Goal: Transaction & Acquisition: Purchase product/service

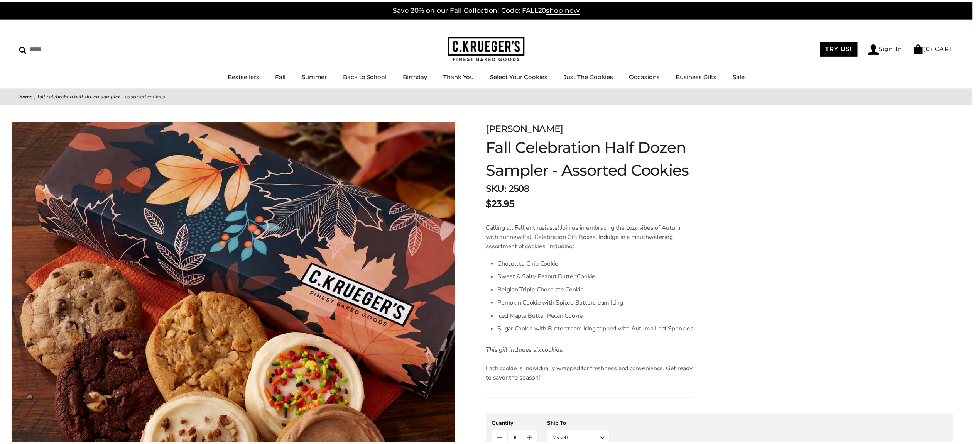
scroll to position [154, 0]
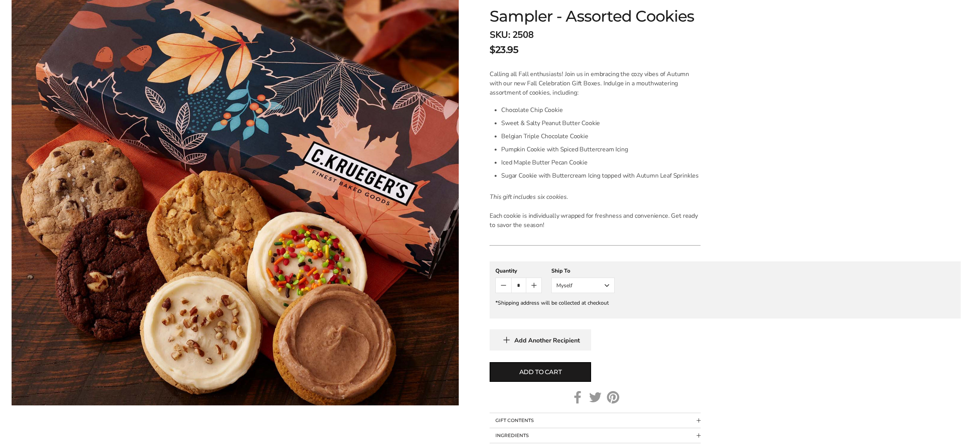
click at [606, 293] on button "Myself" at bounding box center [582, 284] width 63 height 15
click at [596, 321] on button "Other Recipient" at bounding box center [583, 314] width 63 height 14
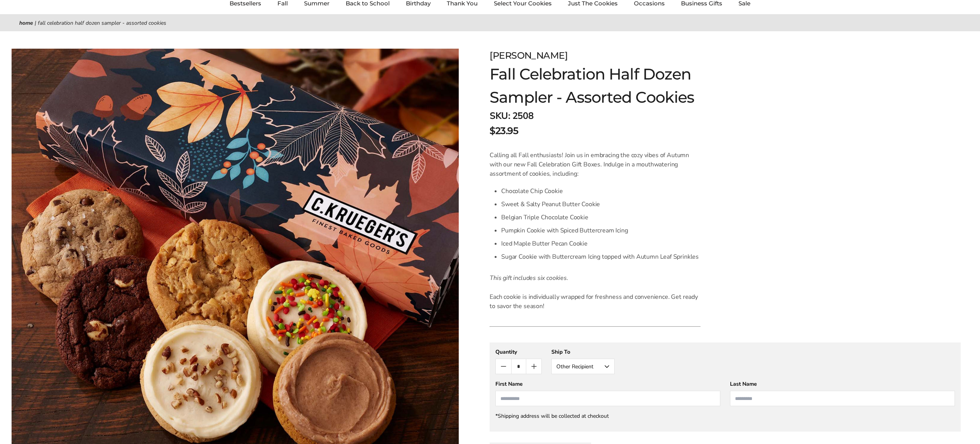
scroll to position [0, 0]
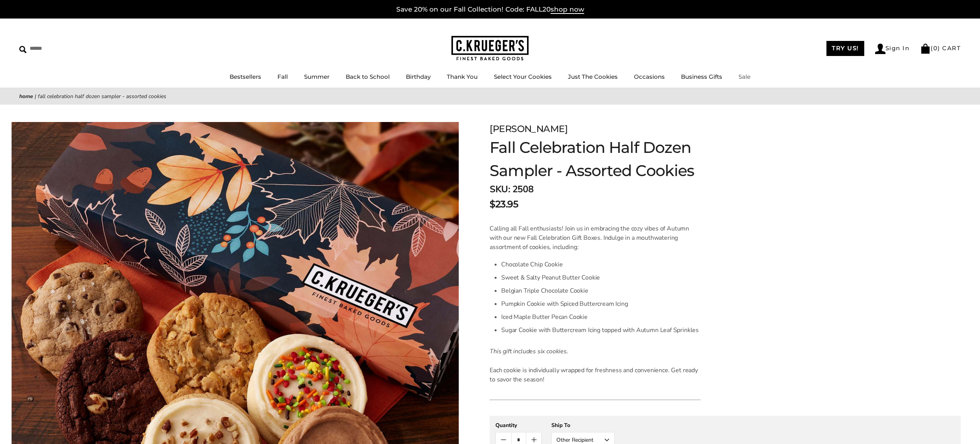
click at [750, 78] on link "Sale" at bounding box center [745, 76] width 12 height 7
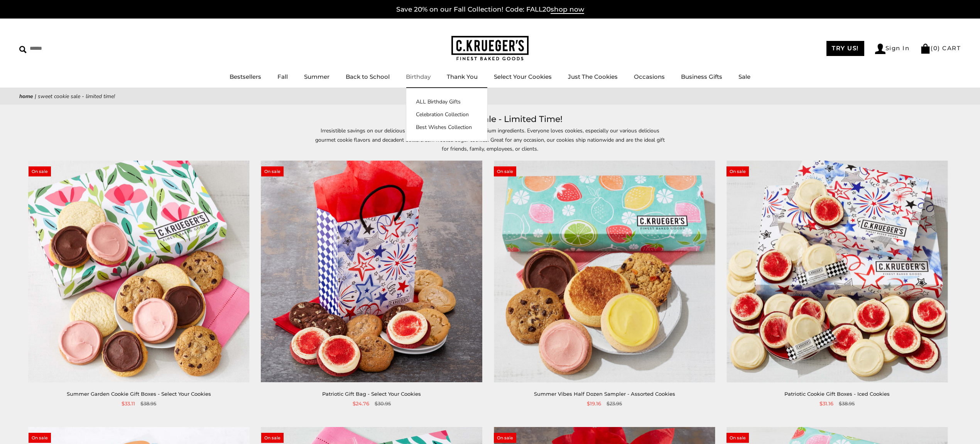
click at [406, 74] on link "Birthday" at bounding box center [418, 76] width 25 height 7
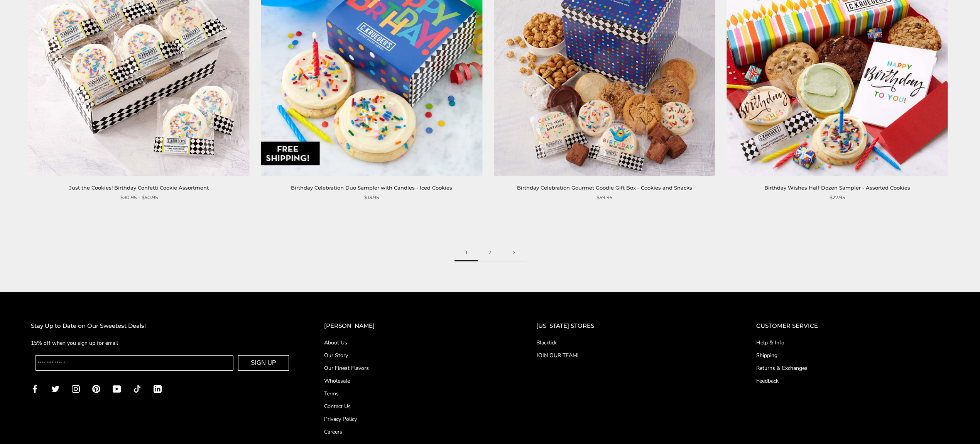
scroll to position [1543, 0]
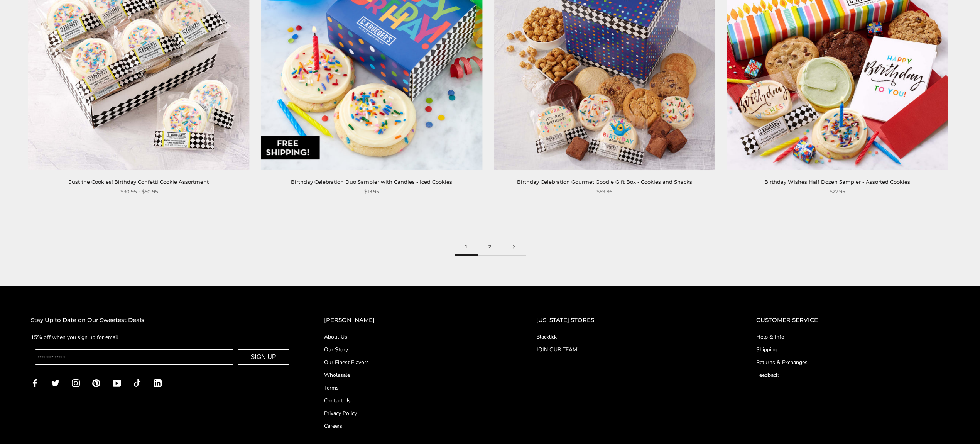
click at [487, 255] on link "2" at bounding box center [490, 246] width 24 height 17
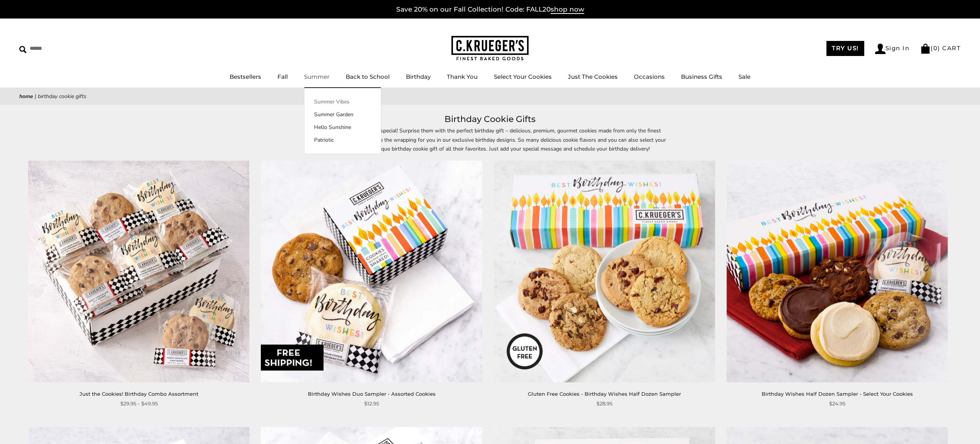
click at [304, 102] on link "Summer Vibes" at bounding box center [342, 102] width 76 height 8
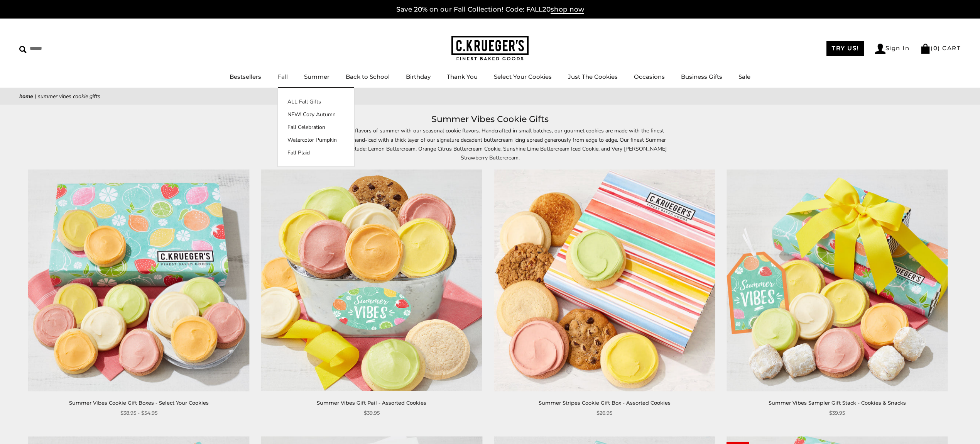
click at [277, 78] on link "Fall" at bounding box center [282, 76] width 10 height 7
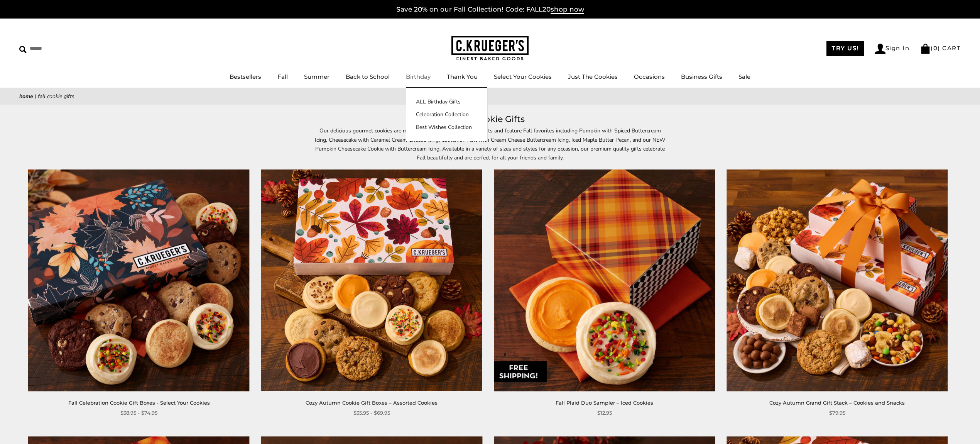
click at [406, 77] on link "Birthday" at bounding box center [418, 76] width 25 height 7
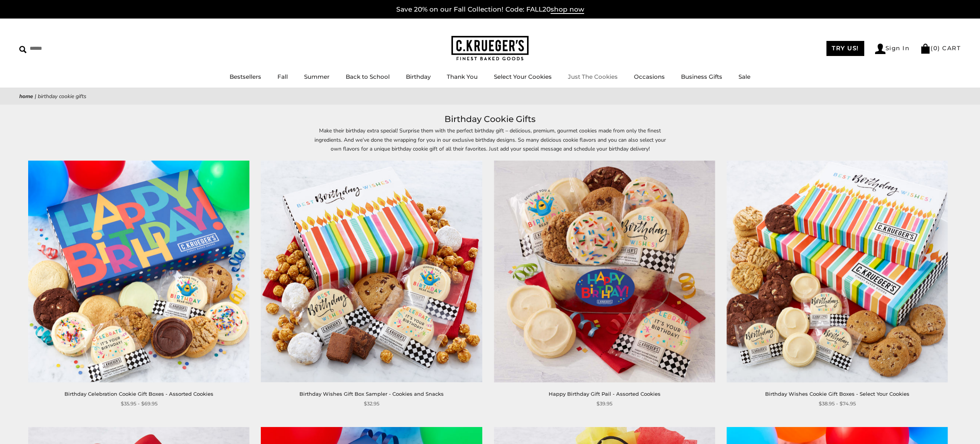
click at [582, 75] on link "Just The Cookies" at bounding box center [593, 76] width 50 height 7
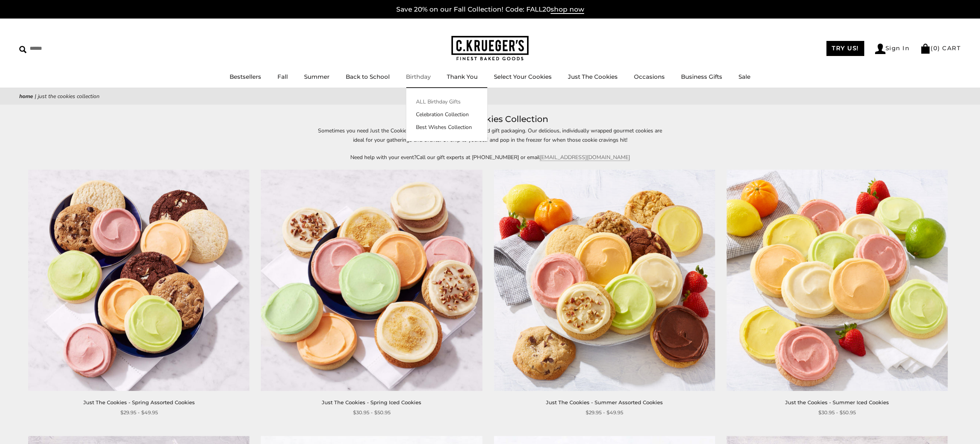
click at [410, 100] on link "ALL Birthday Gifts" at bounding box center [446, 102] width 81 height 8
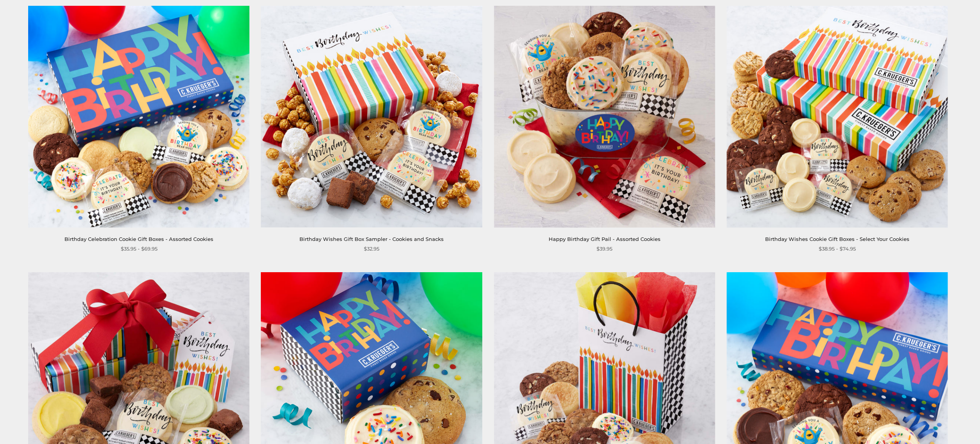
scroll to position [257, 0]
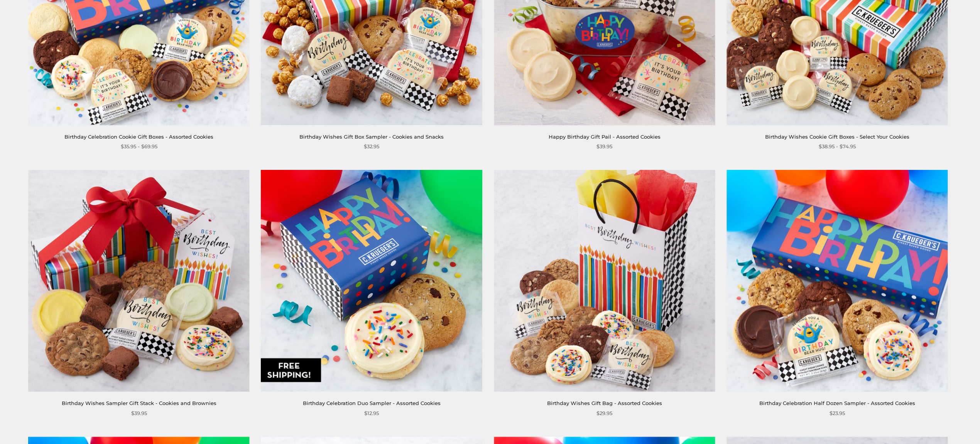
click at [423, 252] on img at bounding box center [371, 280] width 221 height 221
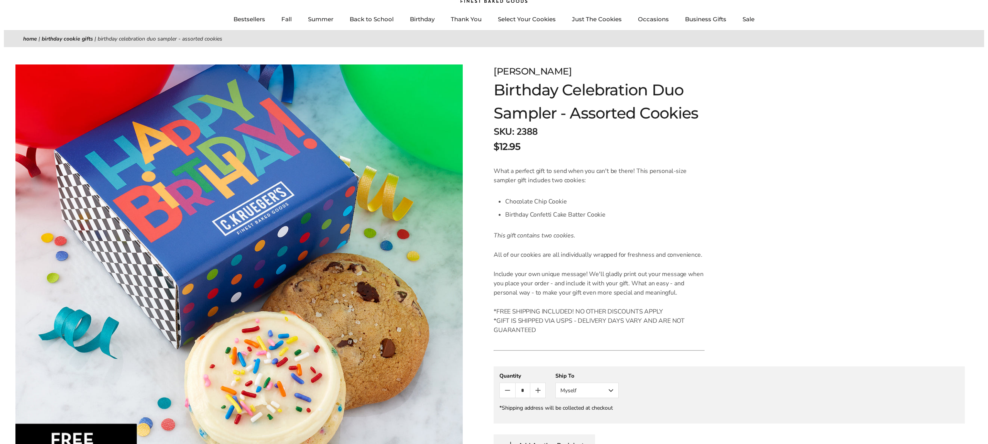
scroll to position [206, 0]
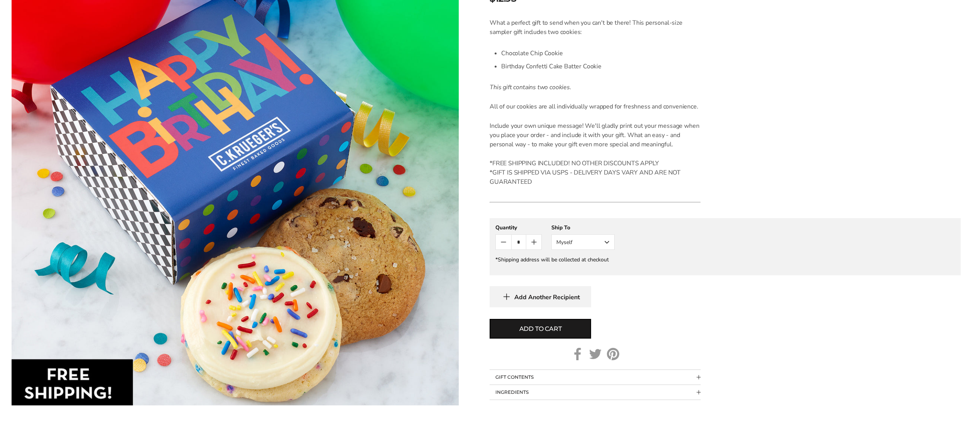
click at [584, 250] on button "Myself" at bounding box center [582, 241] width 63 height 15
click at [581, 277] on button "Other Recipient" at bounding box center [583, 271] width 63 height 14
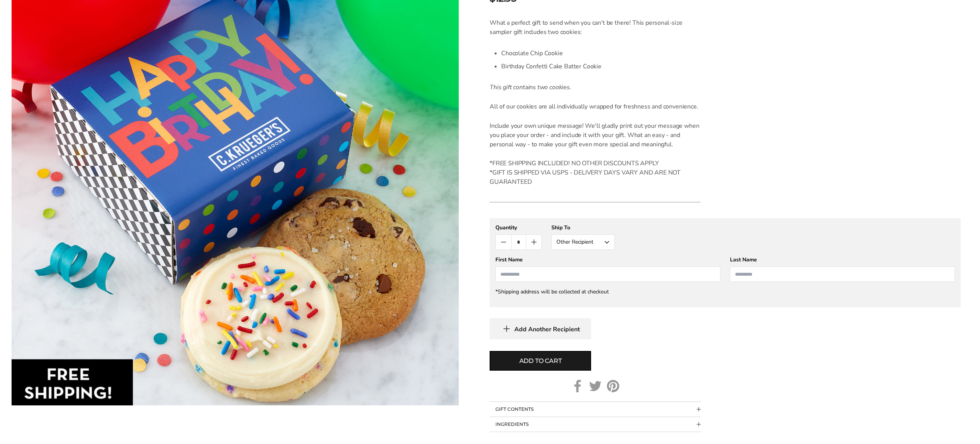
click at [570, 282] on input "First Name" at bounding box center [607, 273] width 225 height 15
type input "*****"
click at [749, 282] on input "Last Name" at bounding box center [842, 273] width 225 height 15
type input "*****"
click at [534, 365] on span "Add to cart" at bounding box center [540, 360] width 42 height 9
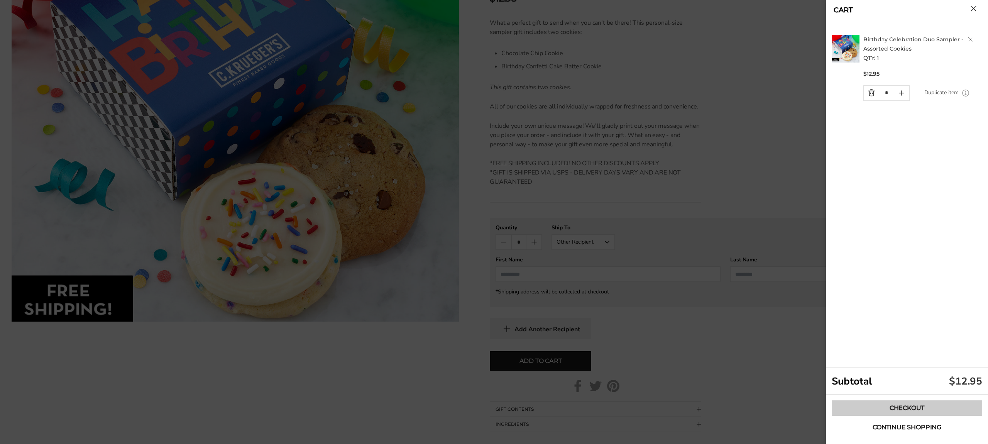
click at [923, 406] on link "Checkout" at bounding box center [907, 407] width 150 height 15
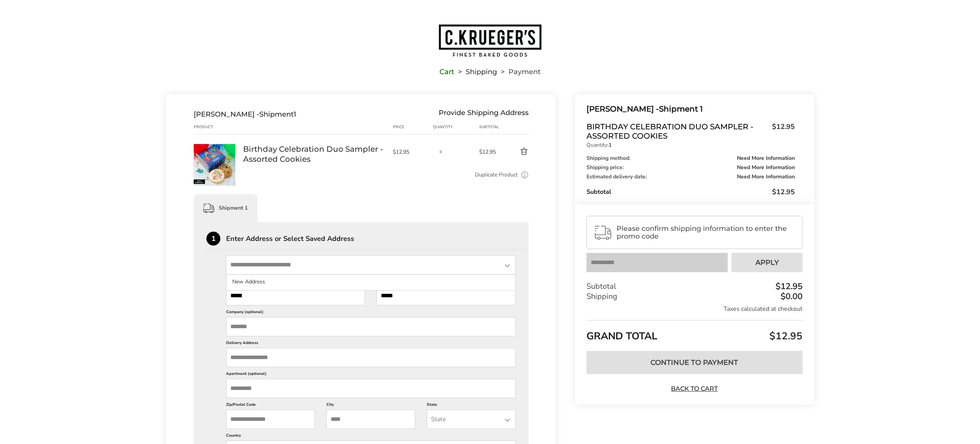
click at [333, 273] on input "State" at bounding box center [371, 264] width 290 height 19
type input "**********"
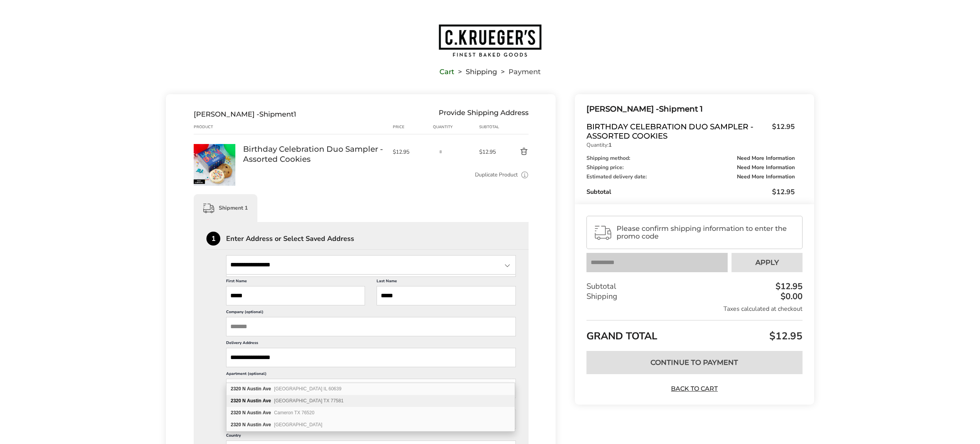
click at [367, 399] on div "2320 N Austin Ave Pearland TX 77581" at bounding box center [370, 401] width 288 height 12
type input "**********"
type input "********"
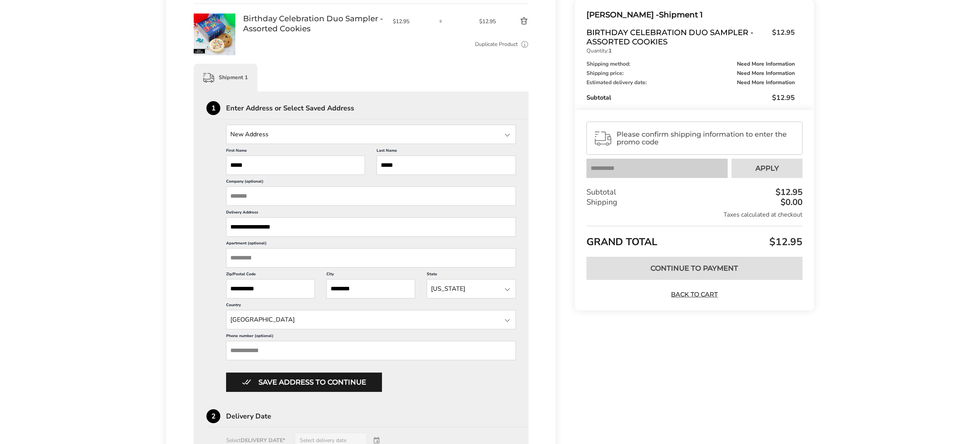
scroll to position [154, 0]
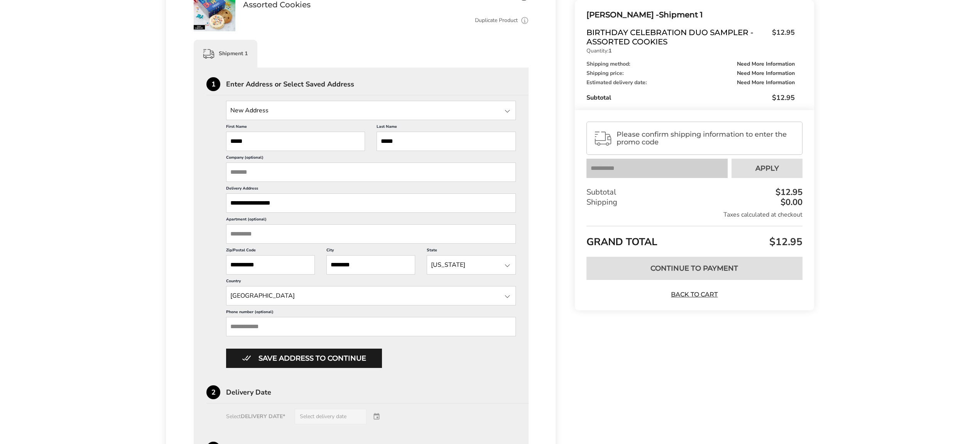
drag, startPoint x: 226, startPoint y: 351, endPoint x: 232, endPoint y: 351, distance: 5.4
click at [227, 336] on input "Phone number (optional)" at bounding box center [371, 326] width 290 height 19
type input "**********"
click at [309, 368] on button "Save address to continue" at bounding box center [304, 357] width 156 height 19
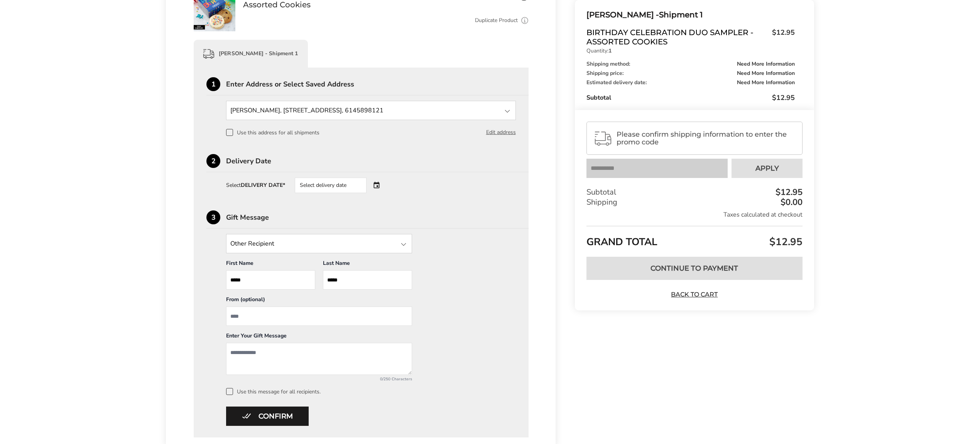
click at [388, 193] on div "Select delivery date" at bounding box center [341, 184] width 93 height 15
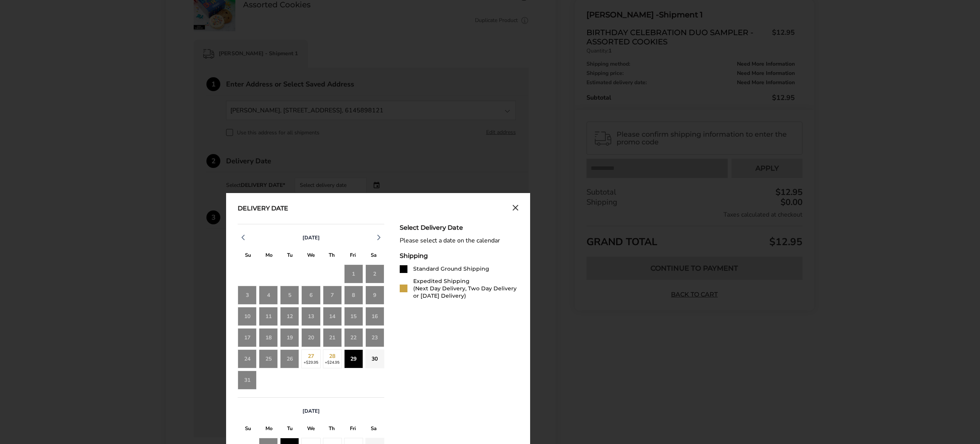
click at [363, 368] on div "29" at bounding box center [353, 358] width 19 height 19
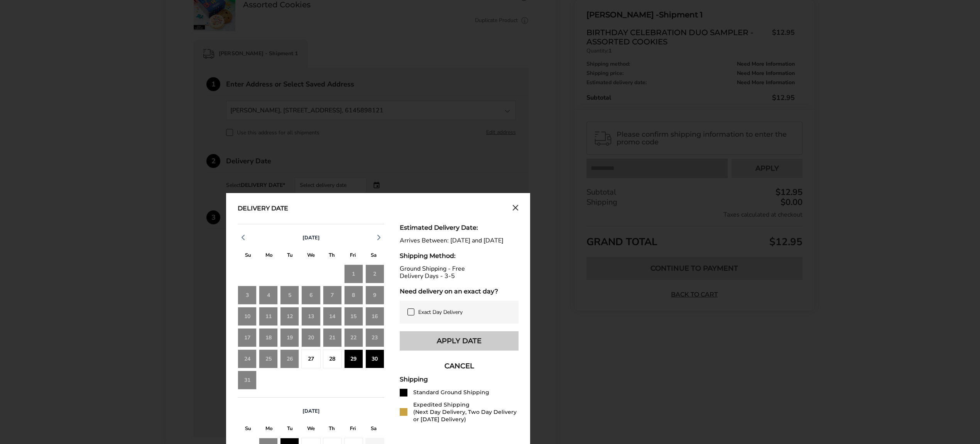
click at [482, 350] on button "Apply Date" at bounding box center [459, 340] width 119 height 19
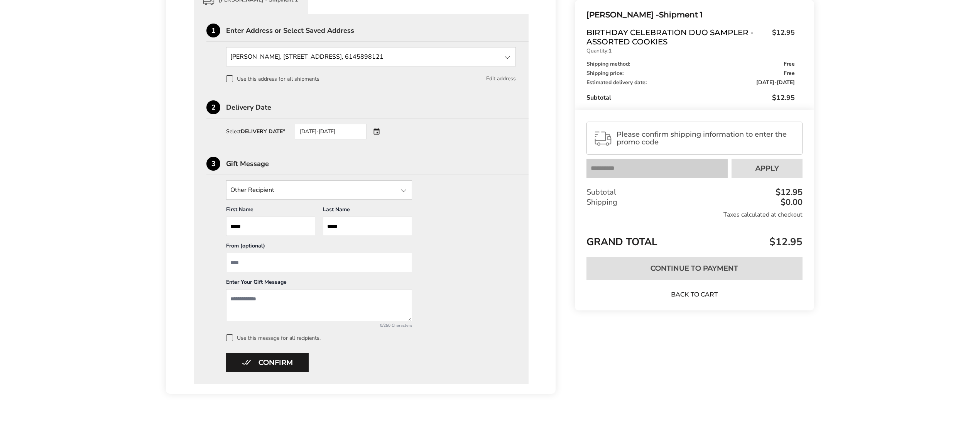
scroll to position [218, 0]
click at [298, 309] on textarea "Add a message" at bounding box center [319, 305] width 186 height 32
type textarea "**********"
click at [245, 362] on button "Confirm" at bounding box center [267, 362] width 83 height 19
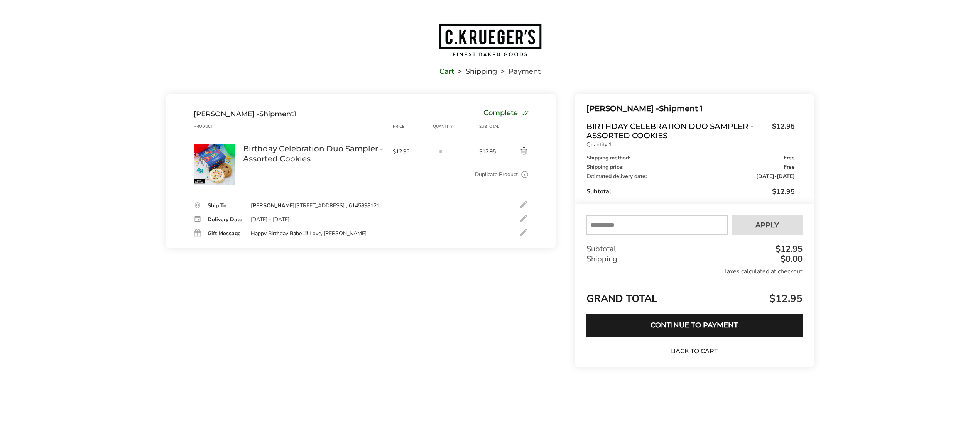
click at [522, 223] on div at bounding box center [523, 217] width 9 height 9
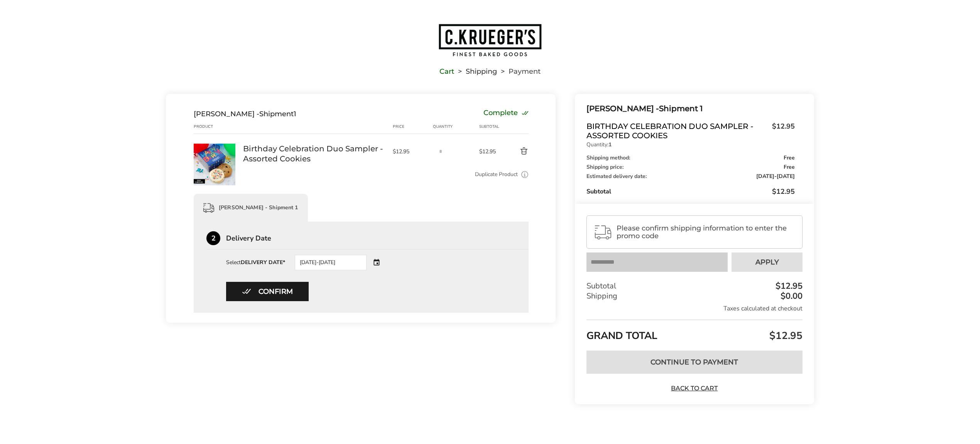
click at [388, 267] on div "[DATE]-[DATE]" at bounding box center [341, 262] width 93 height 15
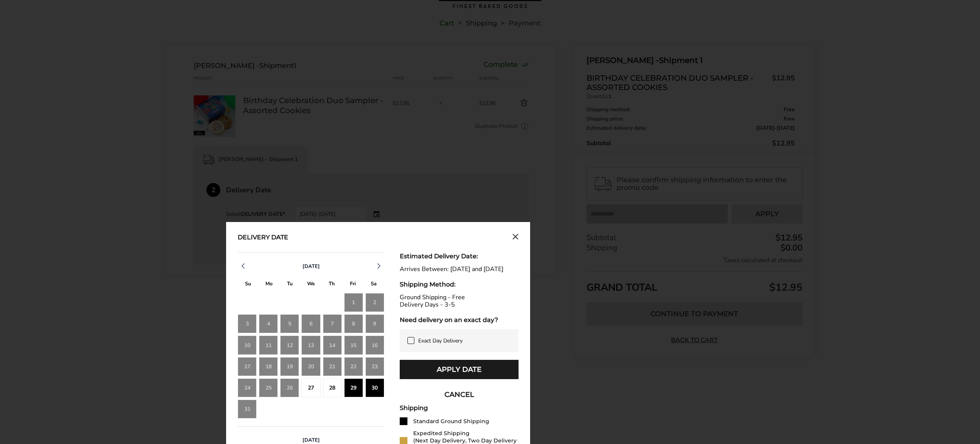
scroll to position [103, 0]
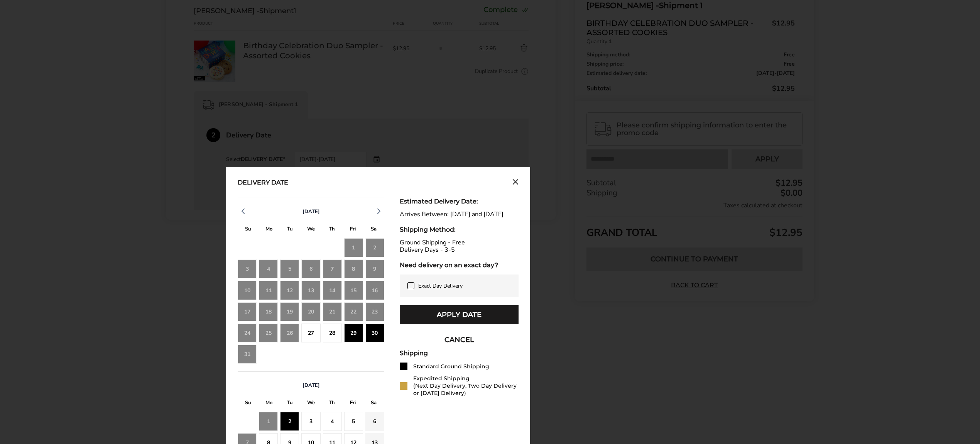
click at [353, 337] on div "29" at bounding box center [353, 332] width 19 height 19
click at [357, 337] on div "29" at bounding box center [353, 332] width 19 height 19
click at [434, 324] on button "Apply Date" at bounding box center [459, 314] width 119 height 19
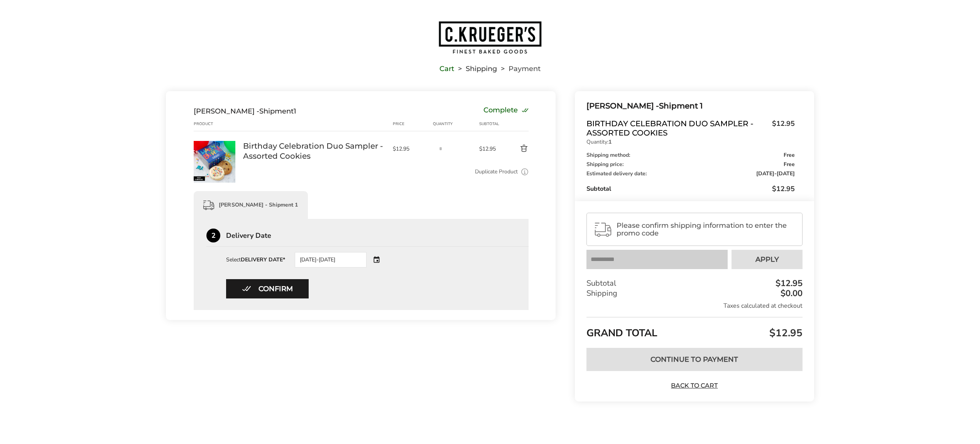
scroll to position [5, 0]
click at [292, 298] on button "Confirm" at bounding box center [267, 288] width 83 height 19
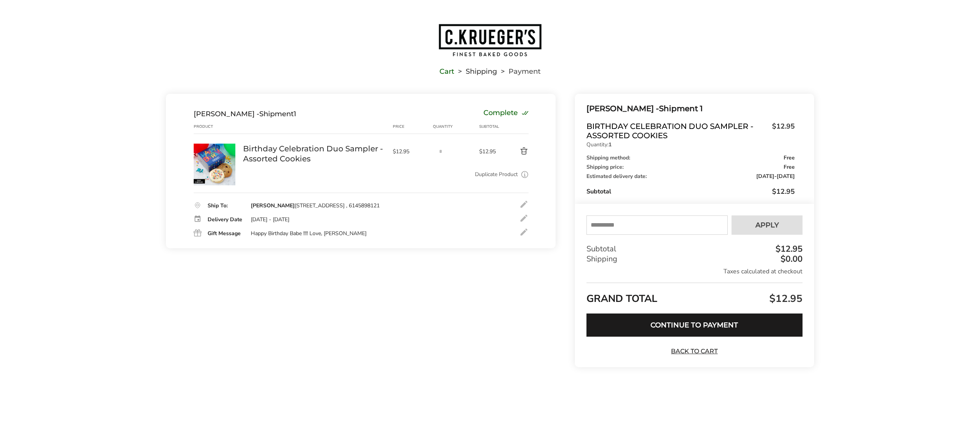
scroll to position [0, 0]
click at [450, 69] on link "Cart" at bounding box center [446, 71] width 15 height 5
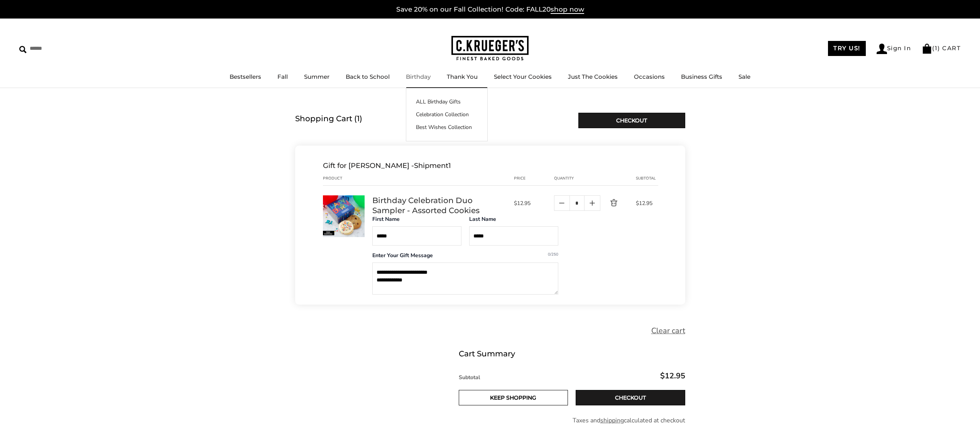
click at [417, 78] on link "Birthday" at bounding box center [418, 76] width 25 height 7
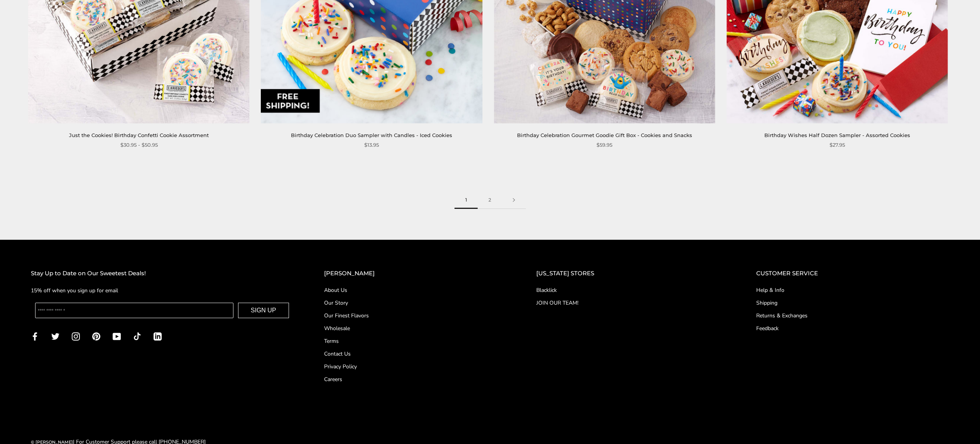
scroll to position [1595, 0]
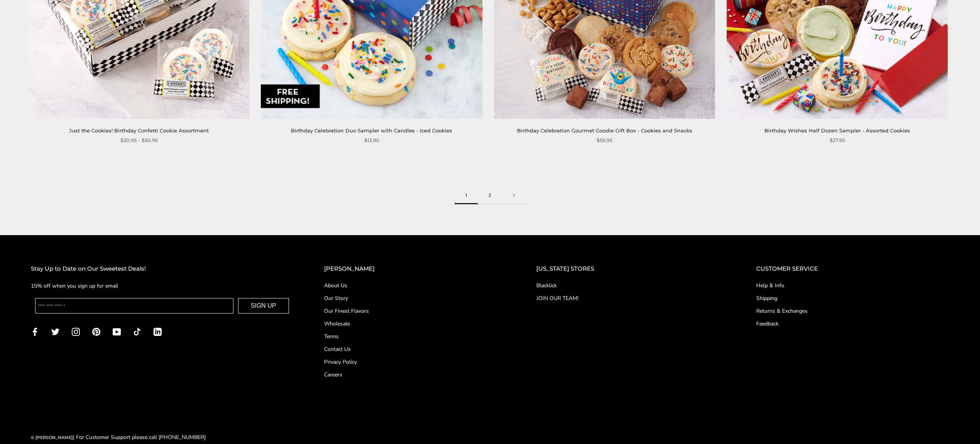
click at [492, 204] on link "2" at bounding box center [490, 195] width 24 height 17
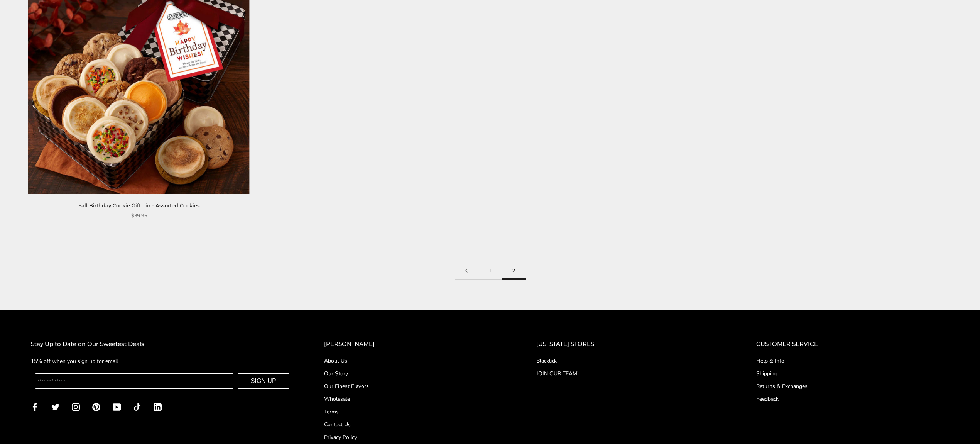
scroll to position [823, 0]
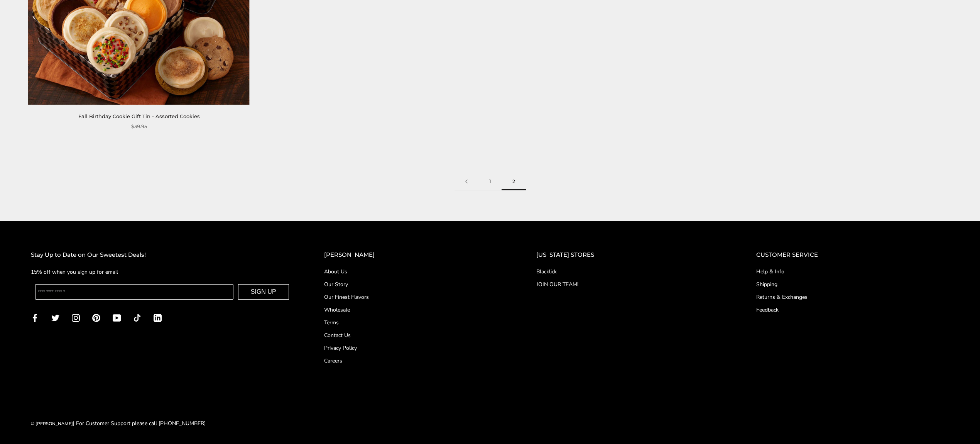
click at [488, 190] on link "1" at bounding box center [489, 181] width 23 height 17
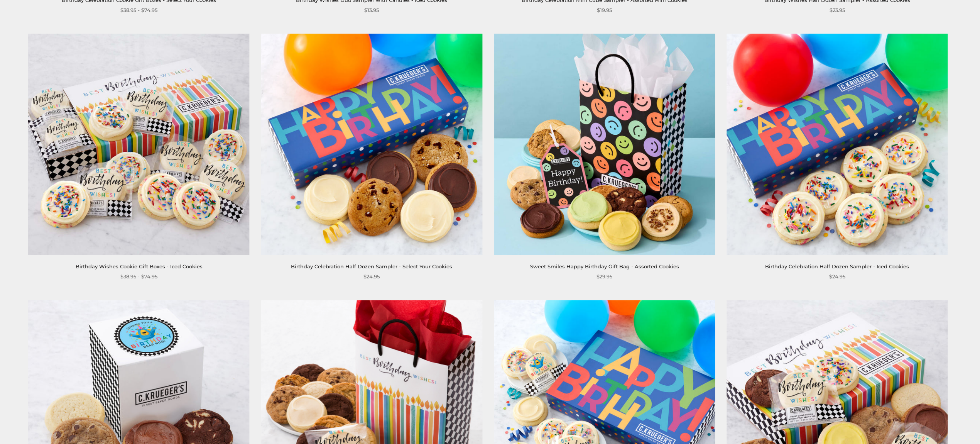
scroll to position [720, 0]
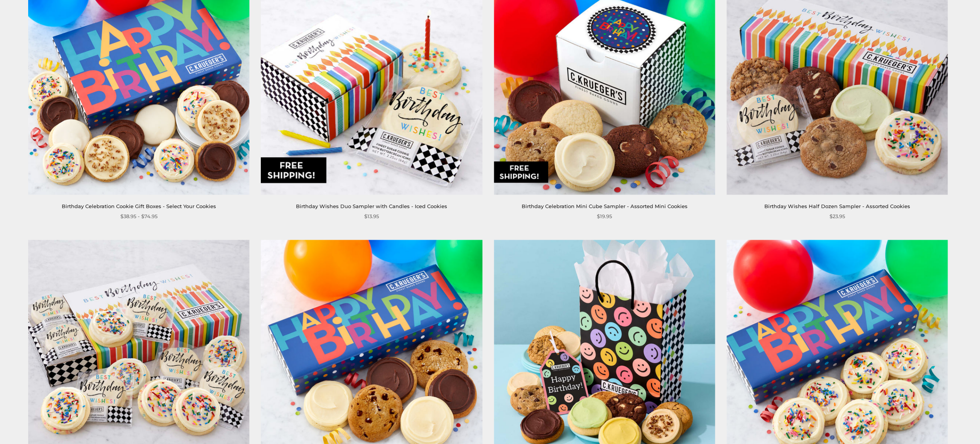
click at [604, 110] on img at bounding box center [604, 83] width 221 height 221
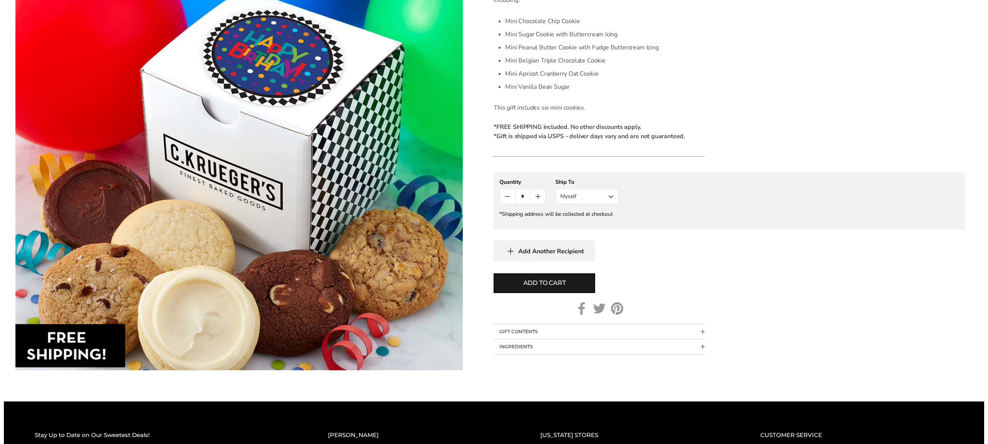
scroll to position [257, 0]
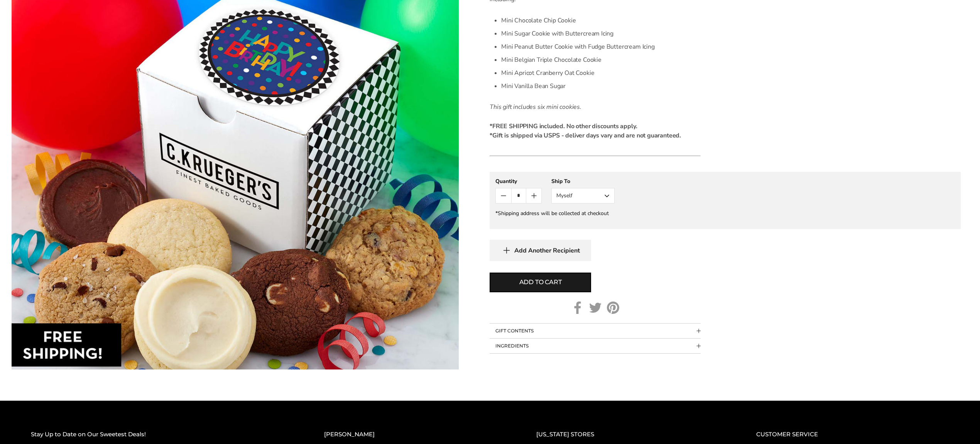
click at [607, 203] on button "Myself" at bounding box center [582, 195] width 63 height 15
click at [588, 231] on button "Other Recipient" at bounding box center [583, 224] width 63 height 14
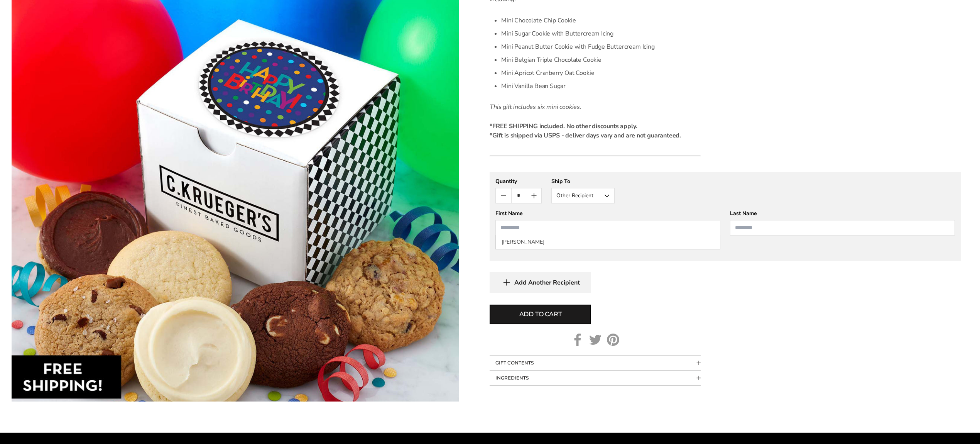
click at [537, 235] on input "First Name" at bounding box center [607, 227] width 225 height 15
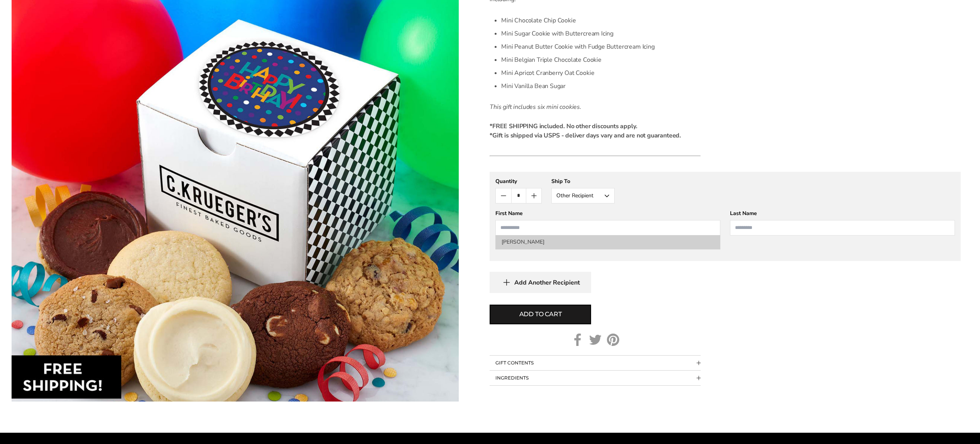
click at [516, 248] on li "[PERSON_NAME]" at bounding box center [608, 242] width 224 height 14
type input "*****"
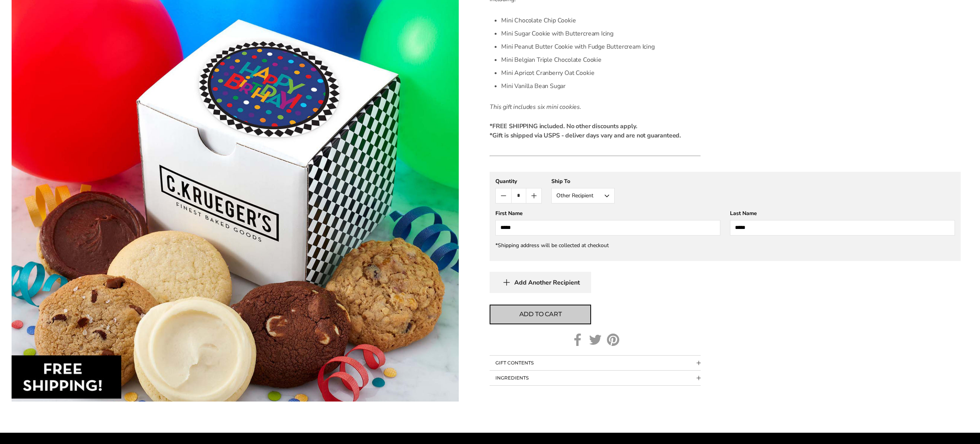
click at [531, 319] on span "Add to cart" at bounding box center [540, 313] width 42 height 9
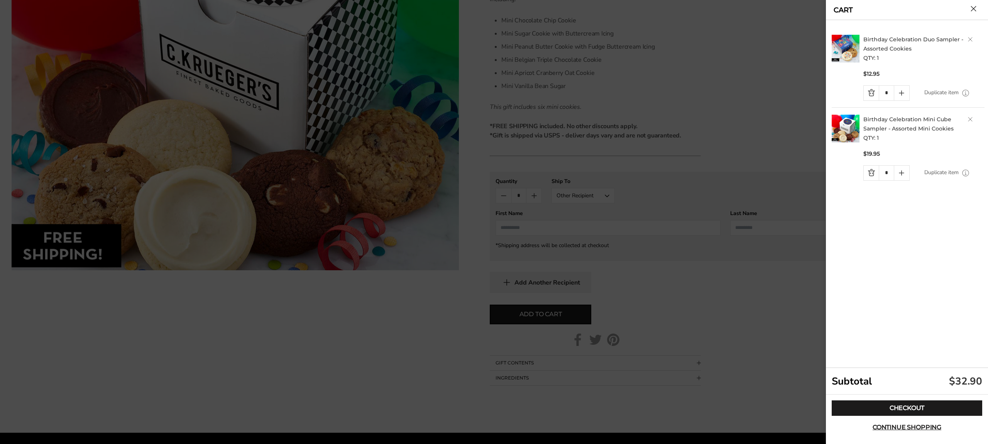
click at [871, 95] on link "Quantity minus button" at bounding box center [871, 93] width 15 height 15
click at [870, 100] on link "Quantity minus button" at bounding box center [871, 93] width 15 height 15
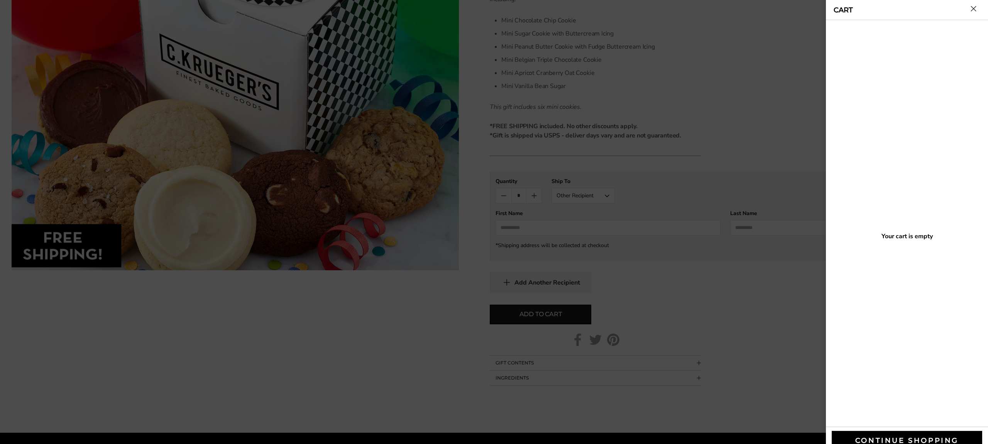
click at [769, 358] on div at bounding box center [494, 222] width 988 height 444
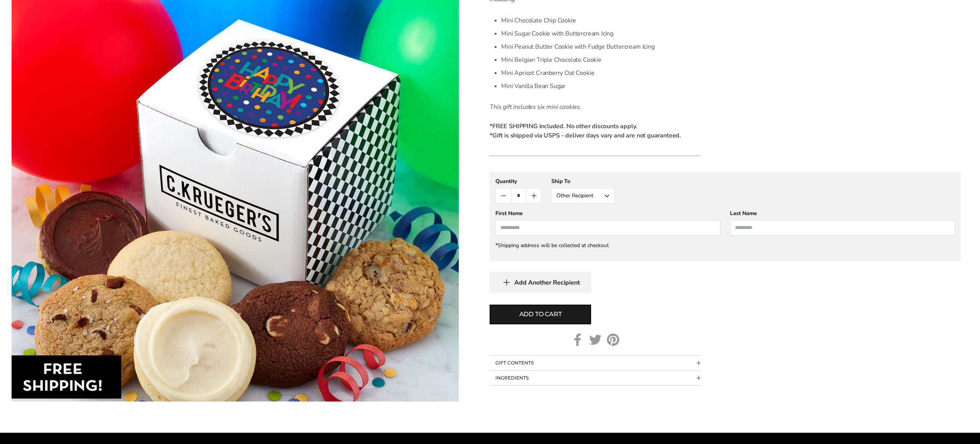
click at [587, 235] on input "First Name" at bounding box center [607, 227] width 225 height 15
click at [556, 249] on li "[PERSON_NAME]" at bounding box center [608, 242] width 224 height 14
type input "*****"
click at [525, 370] on button "GIFT CONTENTS" at bounding box center [595, 362] width 211 height 15
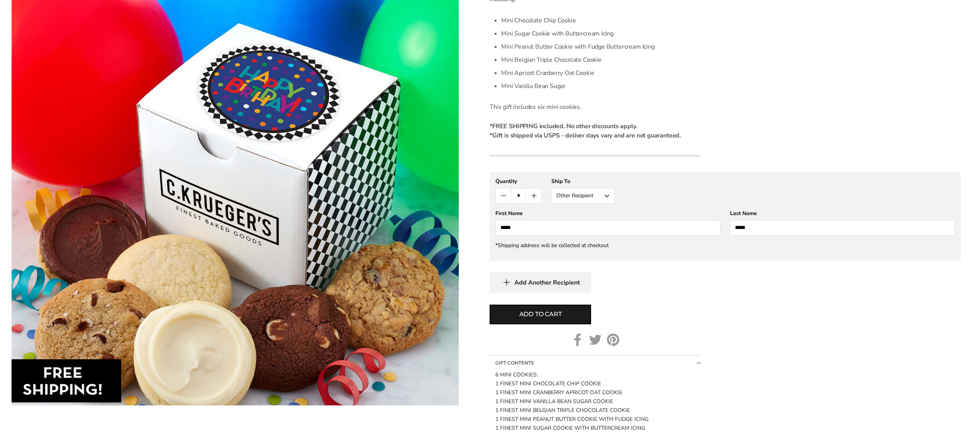
click at [755, 350] on form "C.KRUEGER'S Birthday Celebration Mini Cube Sampler - Assorted Mini Cookies SKU:…" at bounding box center [725, 165] width 471 height 600
click at [545, 319] on span "Add to cart" at bounding box center [540, 313] width 42 height 9
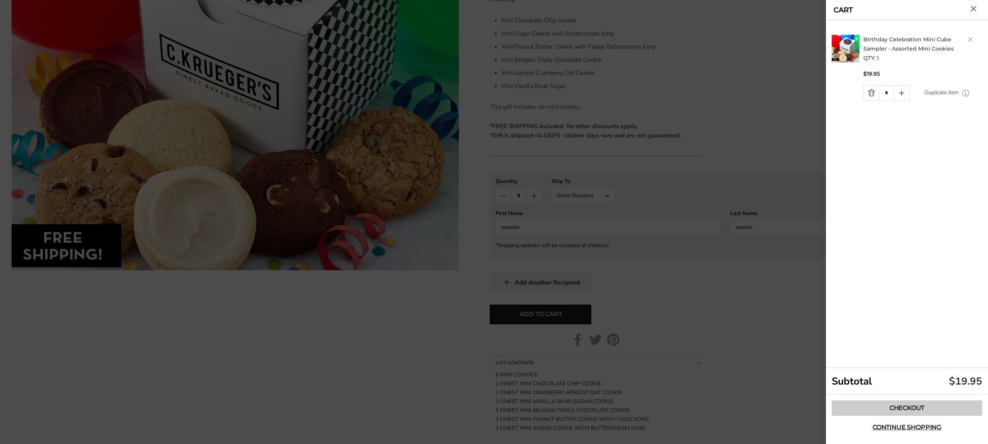
click at [855, 410] on link "Checkout" at bounding box center [907, 407] width 150 height 15
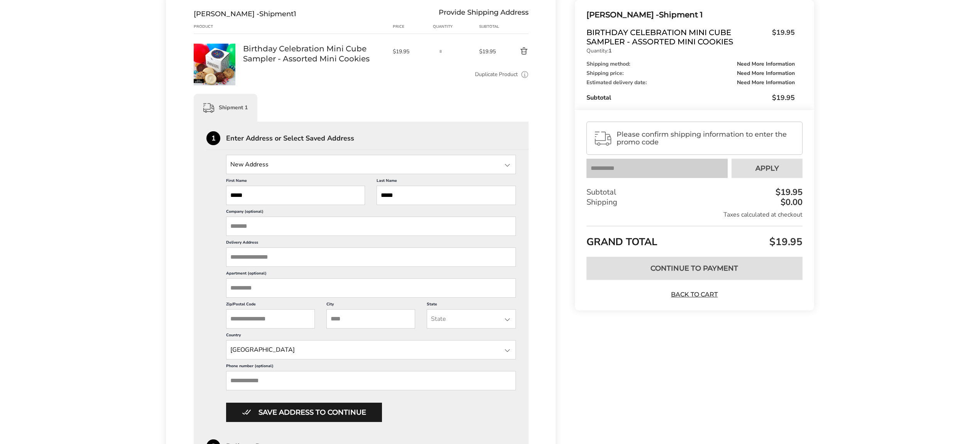
scroll to position [103, 0]
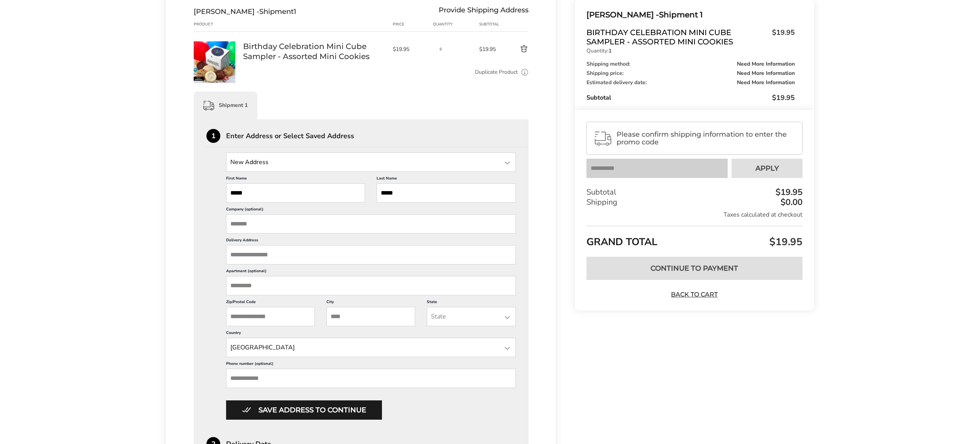
click at [257, 264] on input "Delivery Address" at bounding box center [371, 254] width 290 height 19
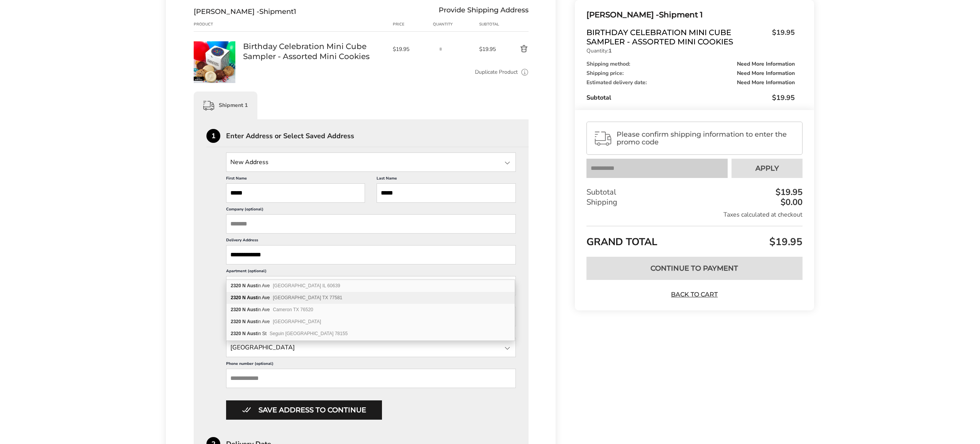
click at [299, 303] on div "[STREET_ADDRESS]" at bounding box center [370, 298] width 288 height 12
type input "**********"
type input "********"
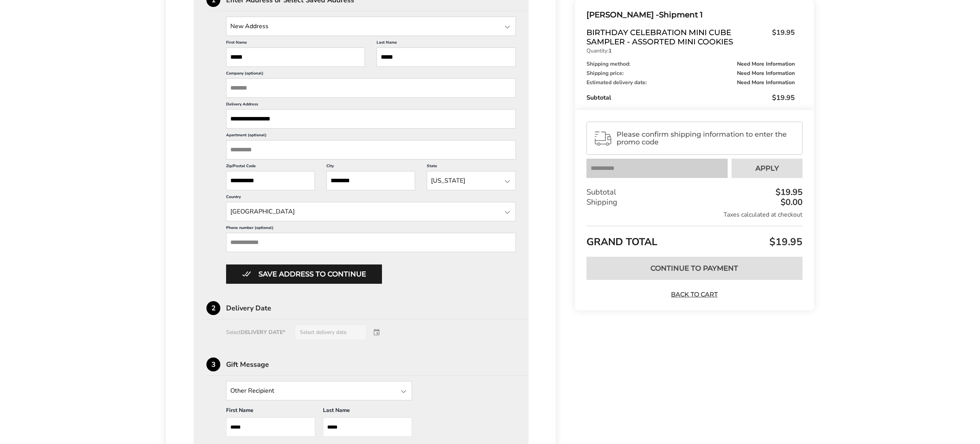
scroll to position [257, 0]
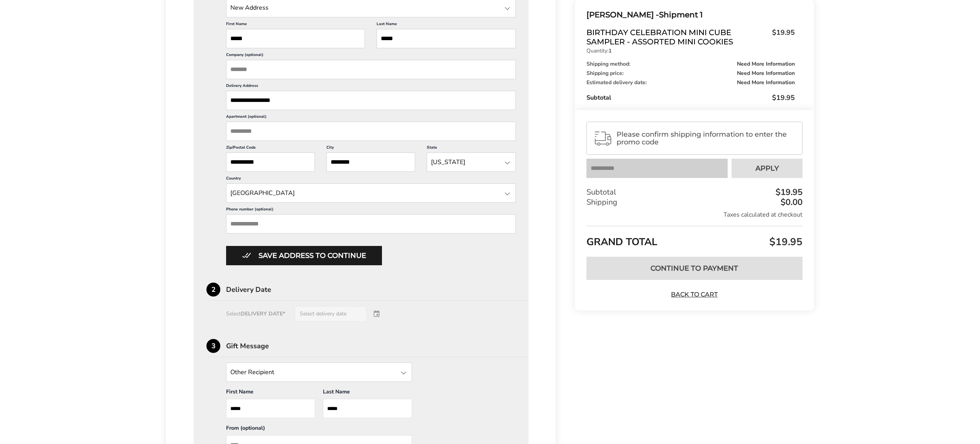
click at [260, 233] on input "Phone number (optional)" at bounding box center [371, 223] width 290 height 19
type input "**********"
click at [205, 257] on div "**********" at bounding box center [361, 255] width 335 height 581
click at [261, 265] on button "Save address to continue" at bounding box center [304, 255] width 156 height 19
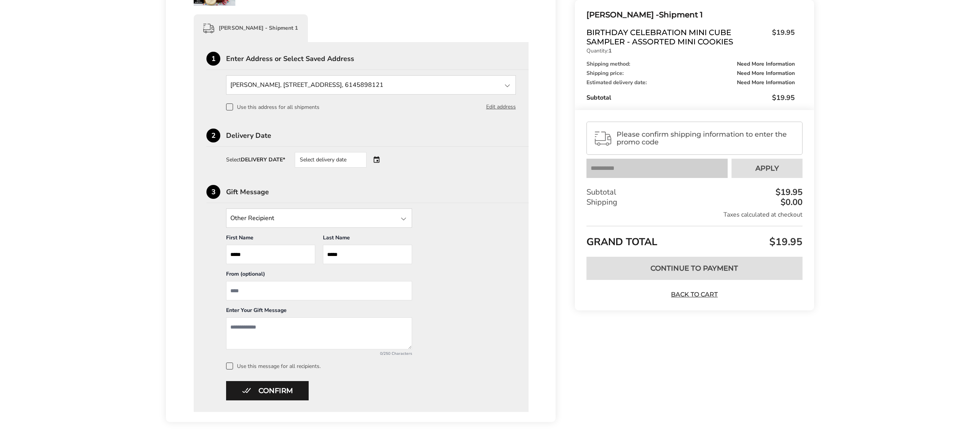
scroll to position [218, 0]
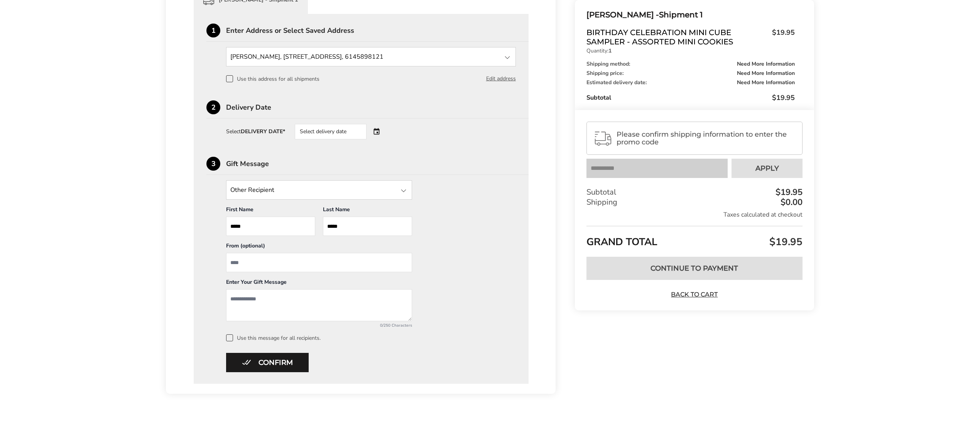
click at [276, 303] on textarea "Add a message" at bounding box center [319, 305] width 186 height 32
type textarea "**********"
click at [244, 360] on button "Confirm" at bounding box center [267, 362] width 83 height 19
click at [232, 339] on span at bounding box center [229, 337] width 7 height 7
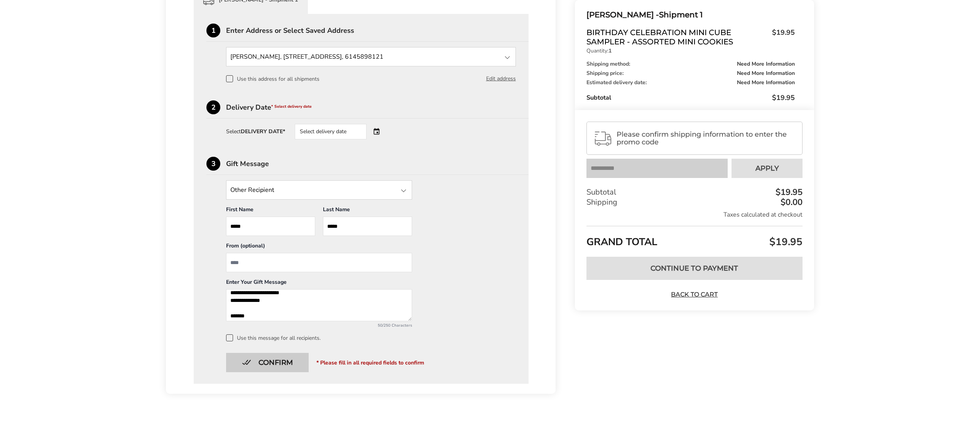
click at [249, 357] on button "Confirm" at bounding box center [267, 362] width 83 height 19
click at [388, 130] on div "Select delivery date" at bounding box center [341, 131] width 93 height 15
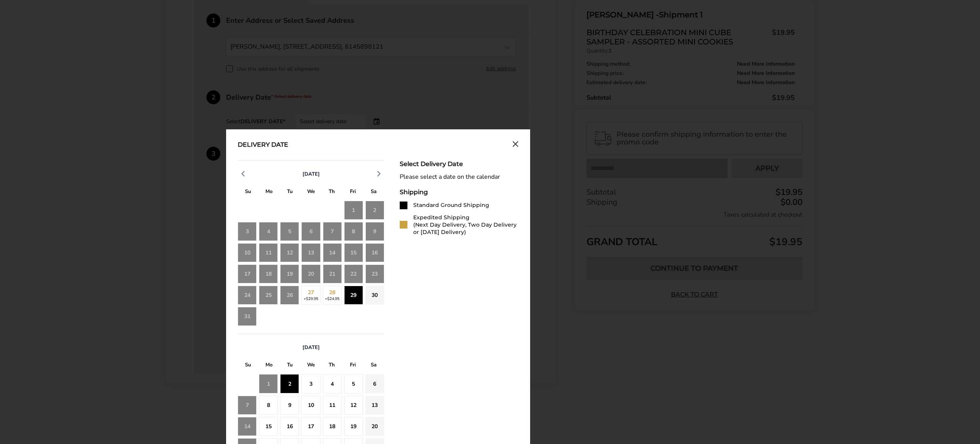
click at [363, 304] on div "29" at bounding box center [353, 295] width 19 height 19
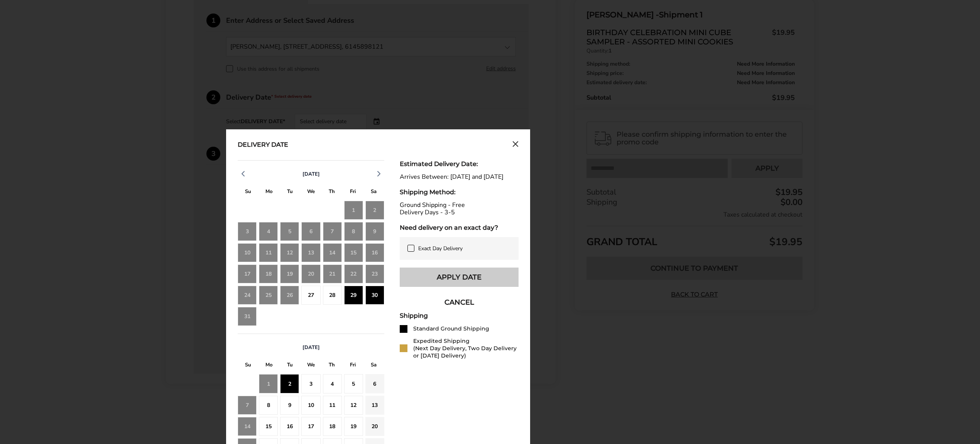
click at [429, 287] on button "Apply Date" at bounding box center [459, 276] width 119 height 19
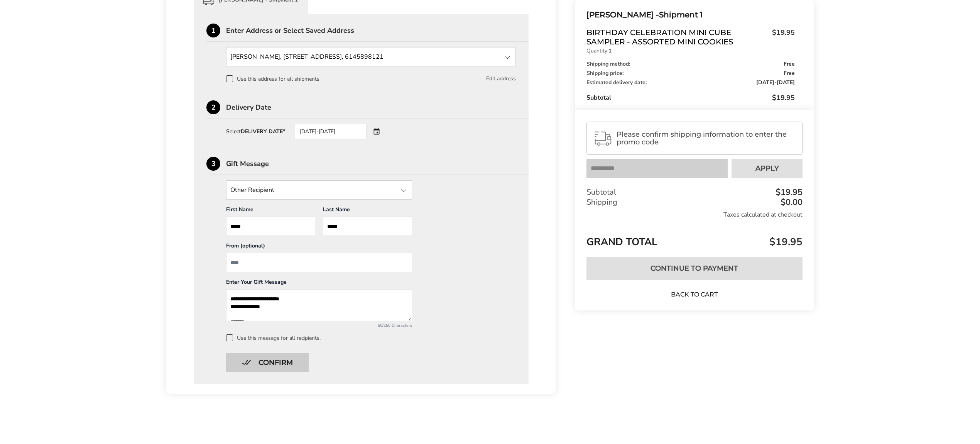
click at [288, 365] on button "Confirm" at bounding box center [267, 362] width 83 height 19
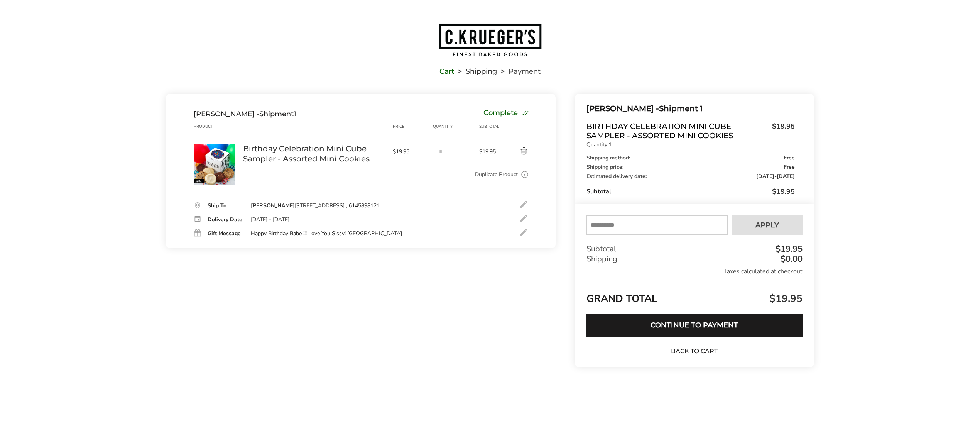
click at [652, 216] on input "text" at bounding box center [657, 224] width 141 height 19
type input "*********"
click at [766, 232] on button "Apply" at bounding box center [767, 224] width 71 height 19
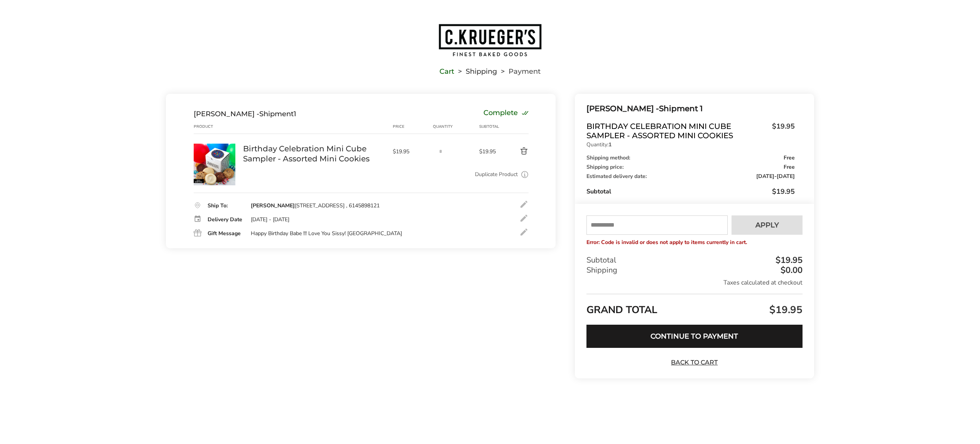
click at [659, 225] on input "text" at bounding box center [657, 224] width 141 height 19
type input "*********"
click at [760, 226] on span "Apply" at bounding box center [768, 224] width 24 height 7
click at [663, 227] on input "text" at bounding box center [657, 224] width 141 height 19
click at [678, 226] on input "text" at bounding box center [657, 224] width 141 height 19
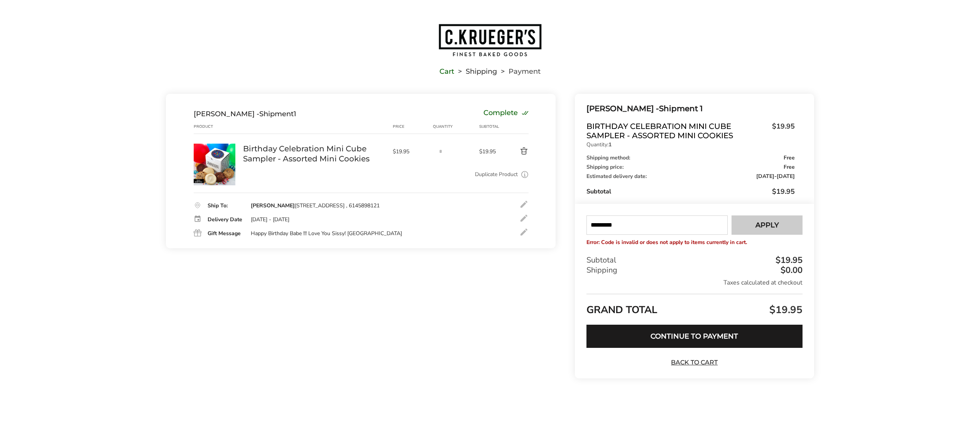
type input "*********"
click at [773, 230] on button "Apply" at bounding box center [767, 224] width 71 height 19
click at [621, 340] on button "Continue to Payment" at bounding box center [695, 336] width 216 height 23
